Goal: Information Seeking & Learning: Learn about a topic

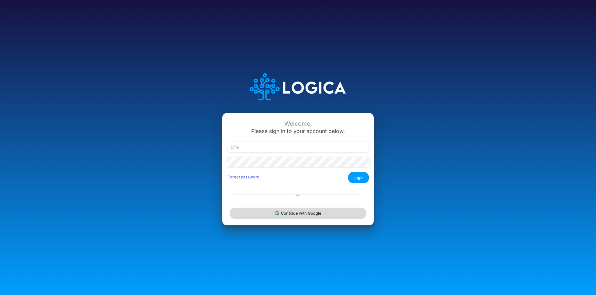
click at [313, 211] on button "Continue with Google" at bounding box center [298, 212] width 136 height 11
click at [299, 214] on button "Continue with Google" at bounding box center [298, 212] width 136 height 11
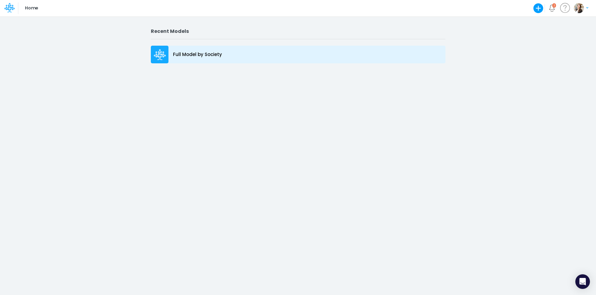
click at [215, 51] on div "Full Model by Society" at bounding box center [298, 55] width 295 height 18
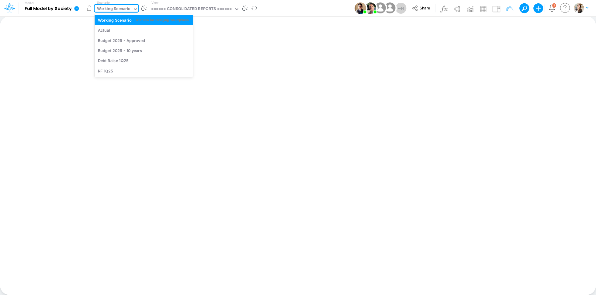
click at [116, 8] on div "Working Scenario" at bounding box center [114, 9] width 34 height 7
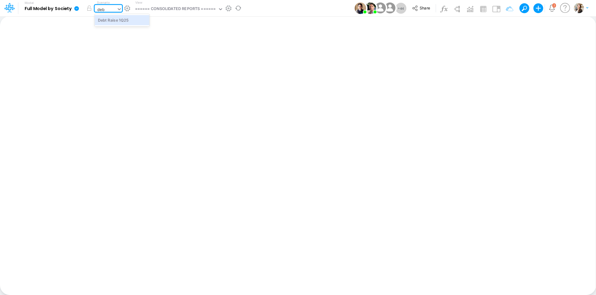
type input "debt"
click at [104, 21] on div "Debt Raise 1Q25" at bounding box center [113, 20] width 31 height 6
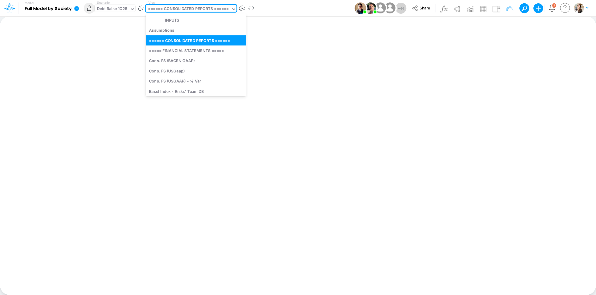
click at [217, 9] on div "====== CONSOLIDATED REPORTS ======" at bounding box center [188, 9] width 81 height 7
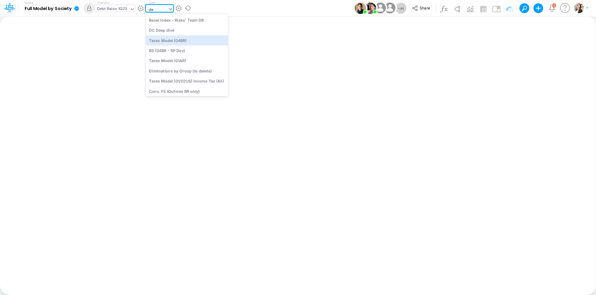
type input "deb"
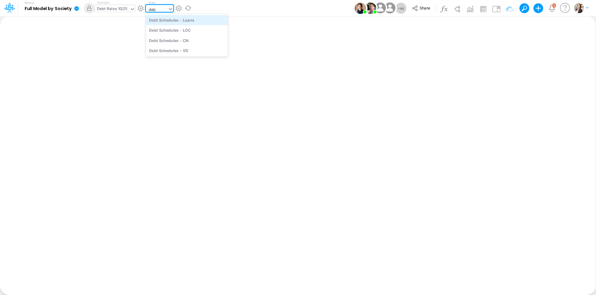
click at [174, 17] on div "Debt Schedules - Loans" at bounding box center [187, 20] width 82 height 10
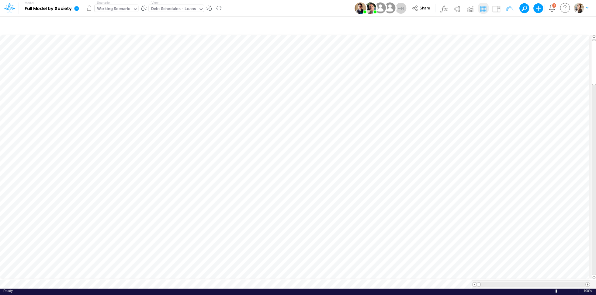
scroll to position [3, 1]
click at [114, 8] on div "Working Scenario" at bounding box center [114, 9] width 34 height 7
type input "debt"
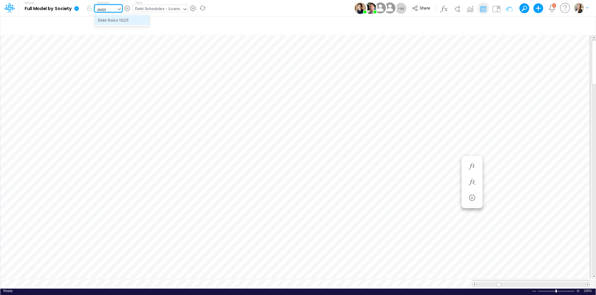
click at [113, 19] on div "Debt Raise 1Q25" at bounding box center [113, 20] width 31 height 6
click at [467, 182] on button "button" at bounding box center [471, 182] width 11 height 12
click at [436, 168] on icon "button" at bounding box center [438, 166] width 9 height 6
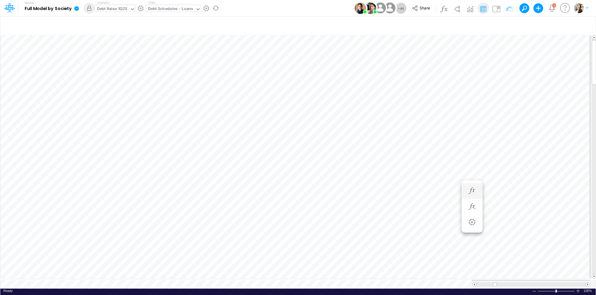
scroll to position [3, 1]
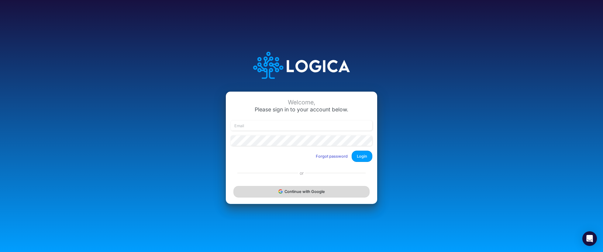
click at [306, 193] on button "Continue with Google" at bounding box center [302, 191] width 136 height 11
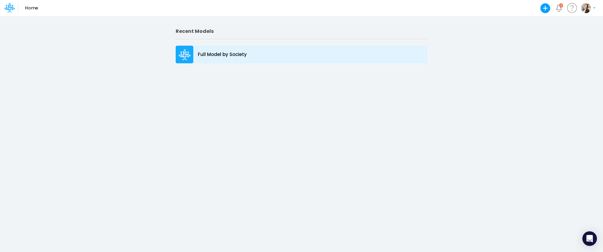
click at [192, 54] on div at bounding box center [185, 55] width 18 height 18
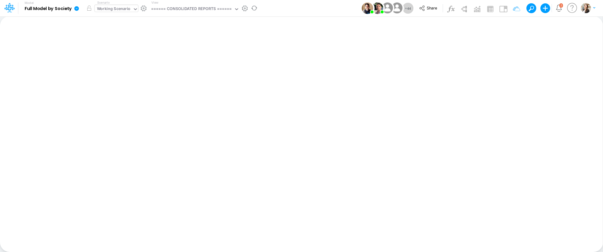
click at [105, 9] on div "Working Scenario" at bounding box center [114, 9] width 34 height 7
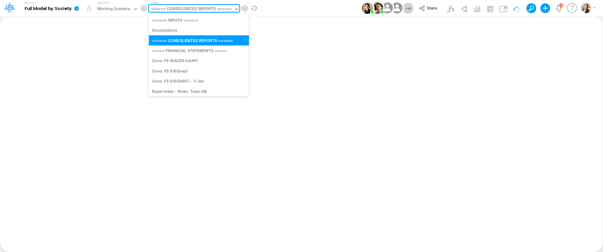
click at [173, 9] on div "====== CONSOLIDATED REPORTS ======" at bounding box center [191, 9] width 81 height 7
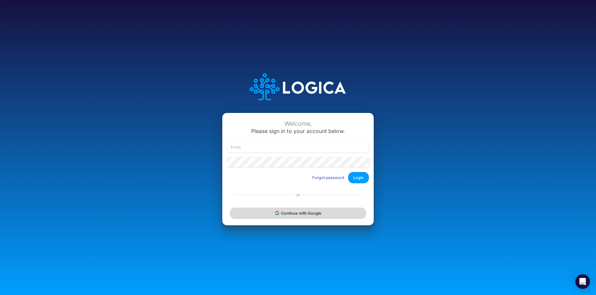
click at [267, 210] on button "Continue with Google" at bounding box center [298, 212] width 136 height 11
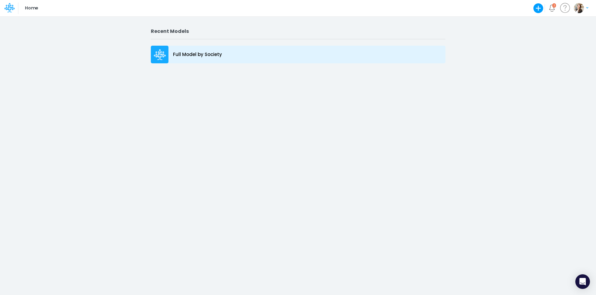
click at [218, 56] on p "Full Model by Society" at bounding box center [197, 54] width 49 height 7
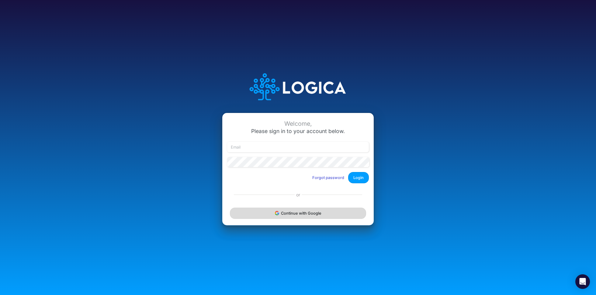
click at [265, 212] on button "Continue with Google" at bounding box center [298, 212] width 136 height 11
